Goal: Task Accomplishment & Management: Manage account settings

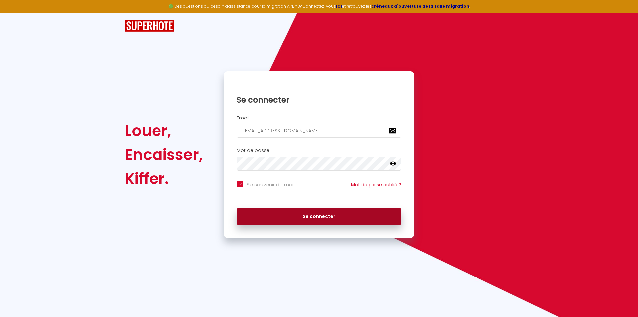
click at [332, 218] on button "Se connecter" at bounding box center [319, 217] width 165 height 17
checkbox input "true"
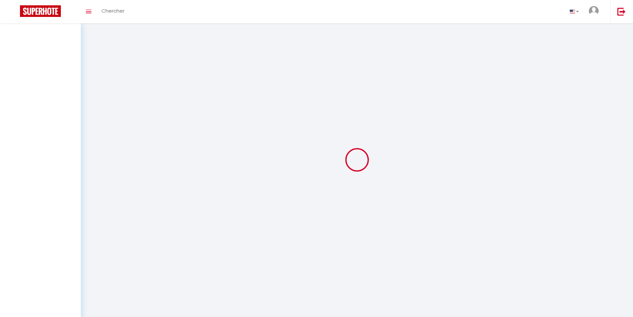
select select
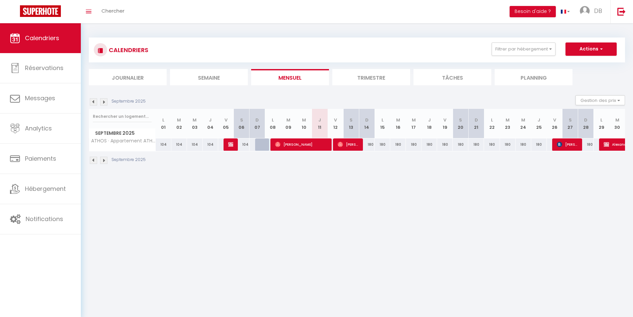
select select
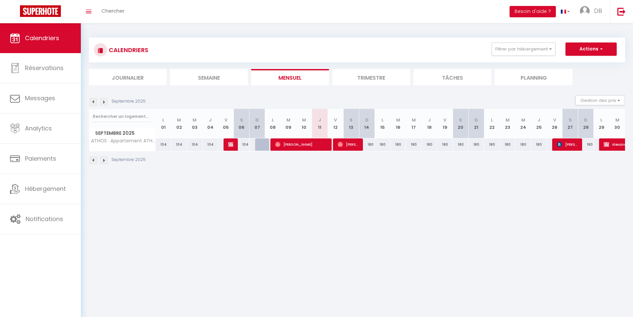
select select
click at [231, 141] on span "Réunion DB IMMO" at bounding box center [230, 144] width 5 height 13
select select "OK"
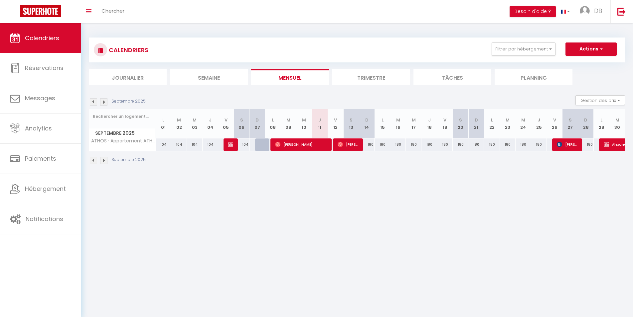
select select "0"
select select "1"
select select
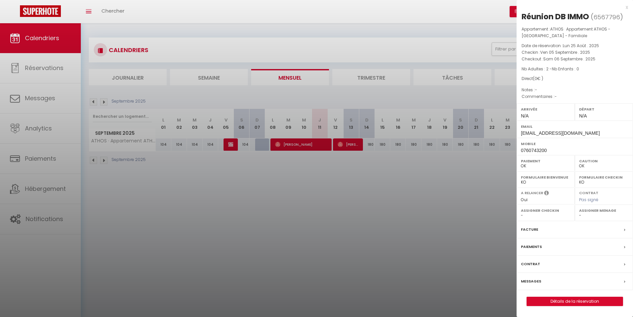
click at [335, 186] on div at bounding box center [316, 158] width 633 height 317
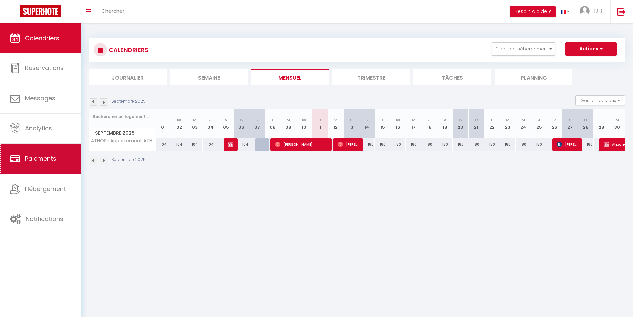
click at [32, 154] on link "Paiements" at bounding box center [40, 159] width 81 height 30
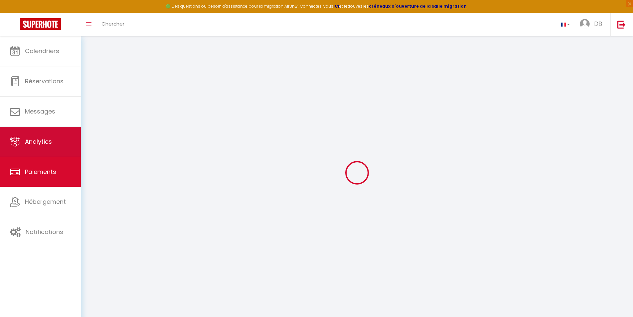
select select "2"
select select "0"
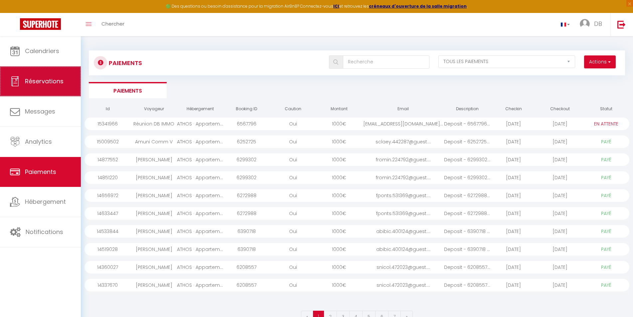
click at [45, 85] on span "Réservations" at bounding box center [44, 81] width 39 height 8
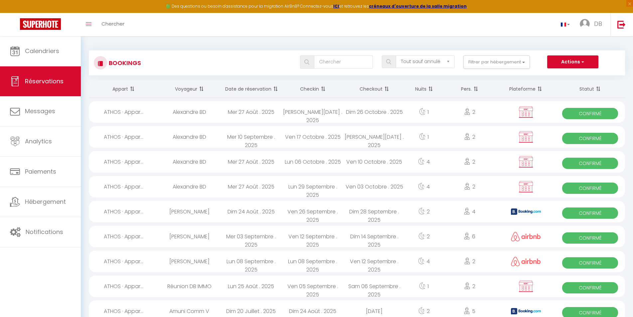
click at [444, 264] on div "2" at bounding box center [469, 262] width 54 height 22
select select "OK"
select select "0"
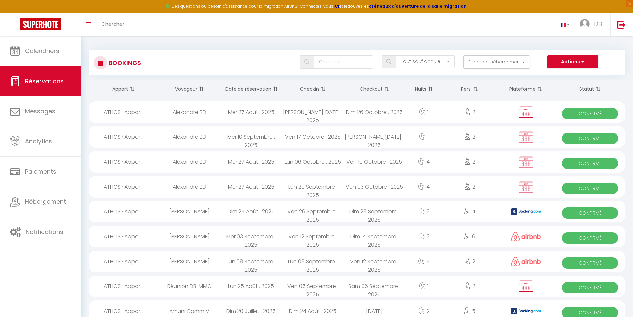
select select "1"
select select
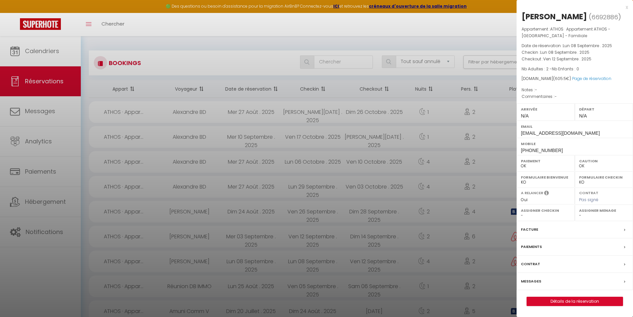
click at [397, 244] on div at bounding box center [316, 158] width 633 height 317
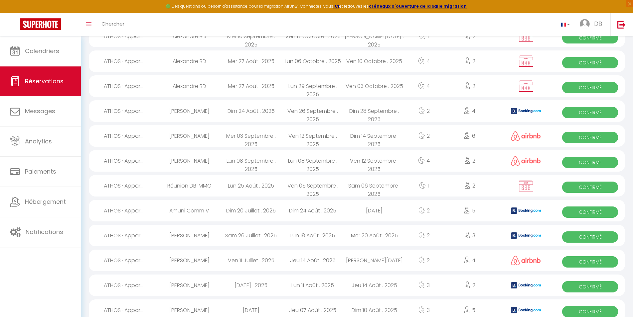
scroll to position [102, 0]
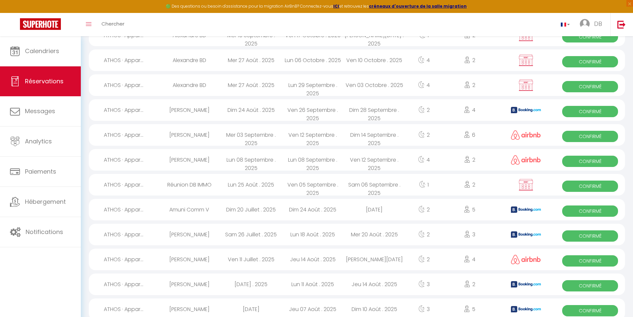
click at [500, 144] on div at bounding box center [525, 135] width 59 height 22
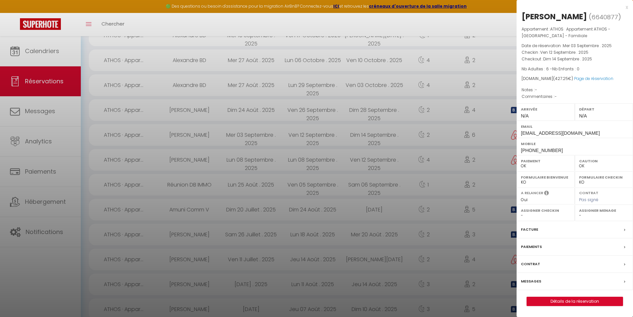
click at [628, 8] on div "x [PERSON_NAME] ( 6640877 ) Appartement : ATHOS · Appartement ATHOS - [GEOGRAPH…" at bounding box center [574, 158] width 116 height 316
click at [626, 7] on div "x" at bounding box center [571, 7] width 111 height 8
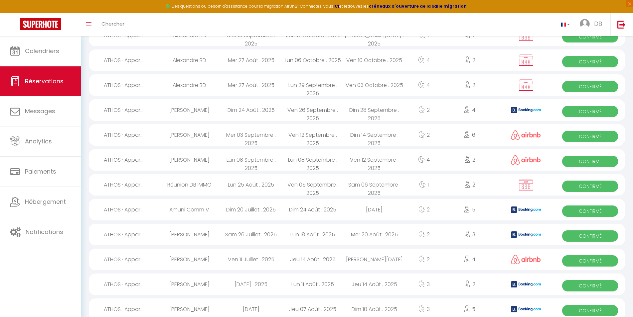
click at [483, 165] on div "2" at bounding box center [469, 160] width 54 height 22
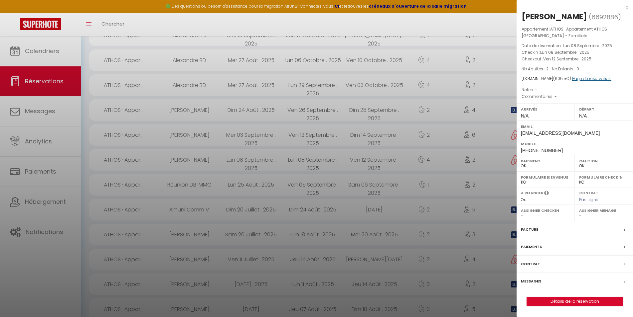
click at [572, 79] on link "Page de réservation" at bounding box center [591, 79] width 39 height 6
click at [626, 10] on div "x" at bounding box center [571, 7] width 111 height 8
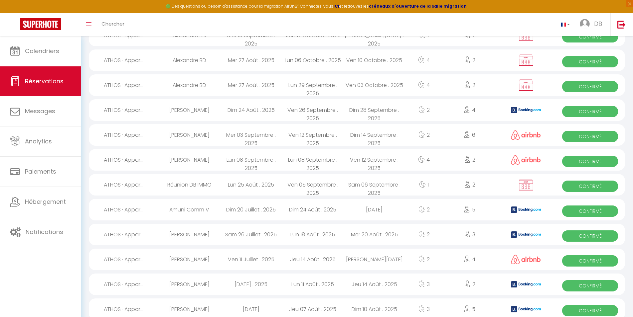
scroll to position [34, 0]
